Goal: Task Accomplishment & Management: Use online tool/utility

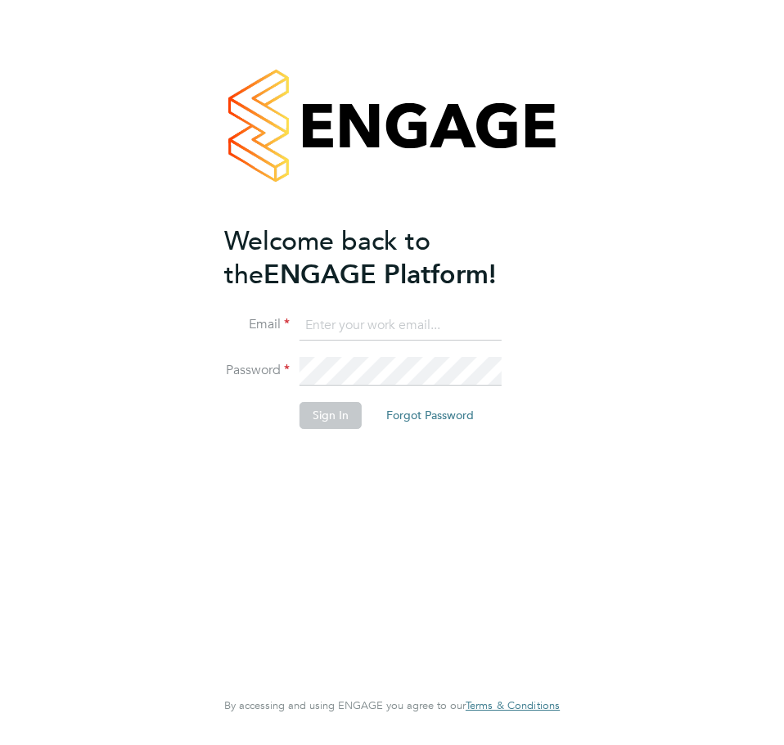
type input "[EMAIL_ADDRESS][PERSON_NAME][PERSON_NAME][DOMAIN_NAME]"
click at [345, 412] on button "Sign In" at bounding box center [331, 415] width 62 height 26
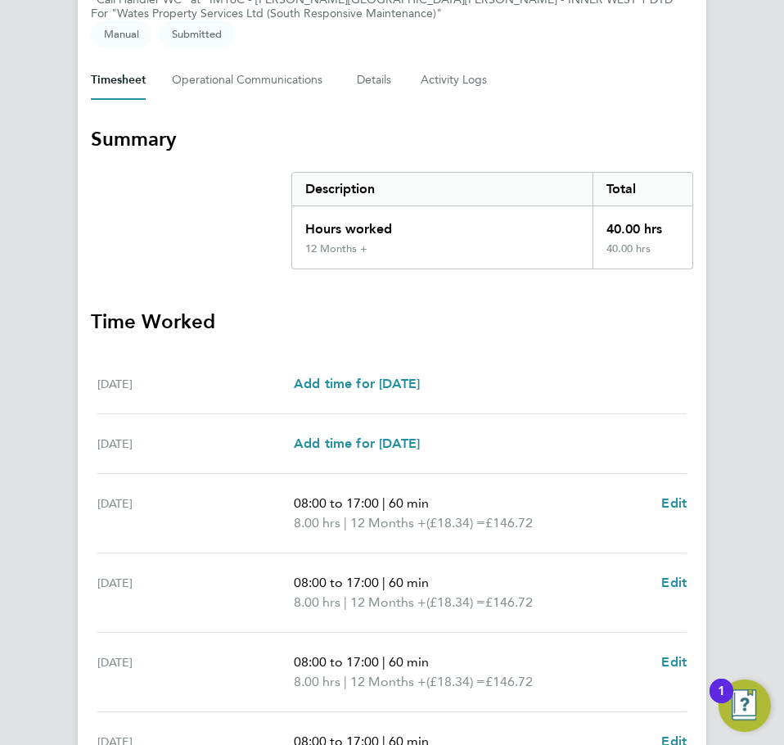
scroll to position [457, 0]
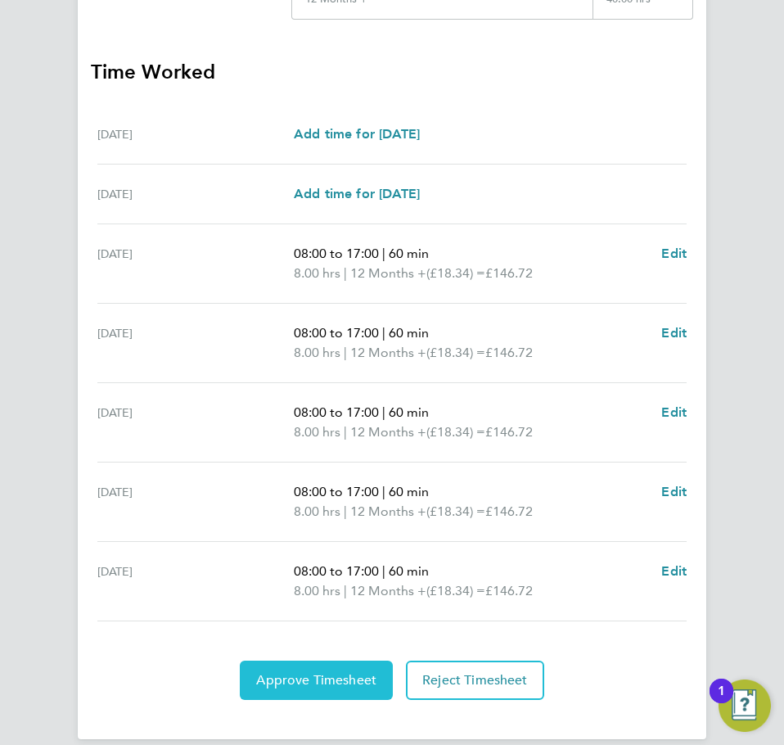
click at [303, 672] on span "Approve Timesheet" at bounding box center [316, 680] width 120 height 16
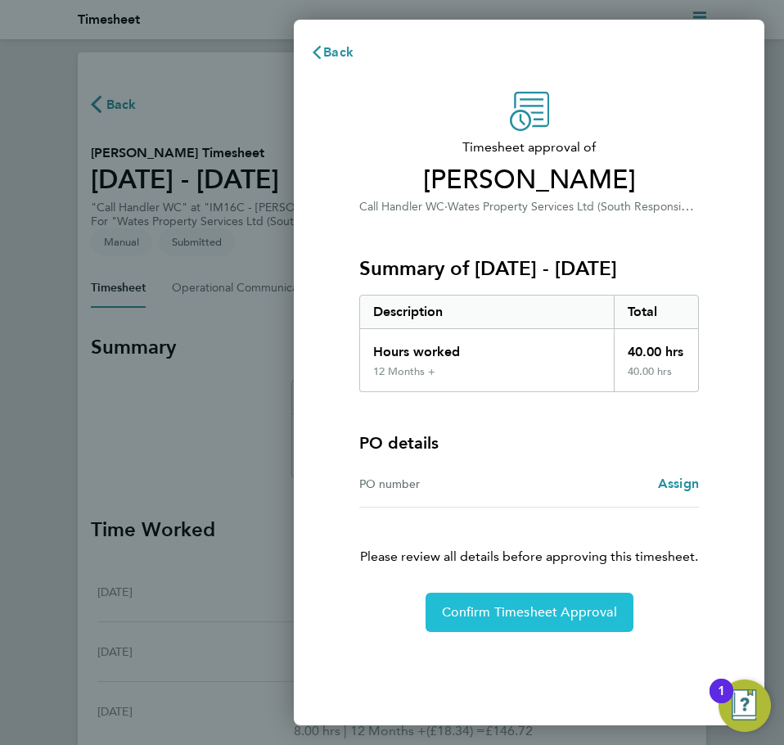
click at [507, 620] on button "Confirm Timesheet Approval" at bounding box center [530, 611] width 208 height 39
